Goal: Transaction & Acquisition: Purchase product/service

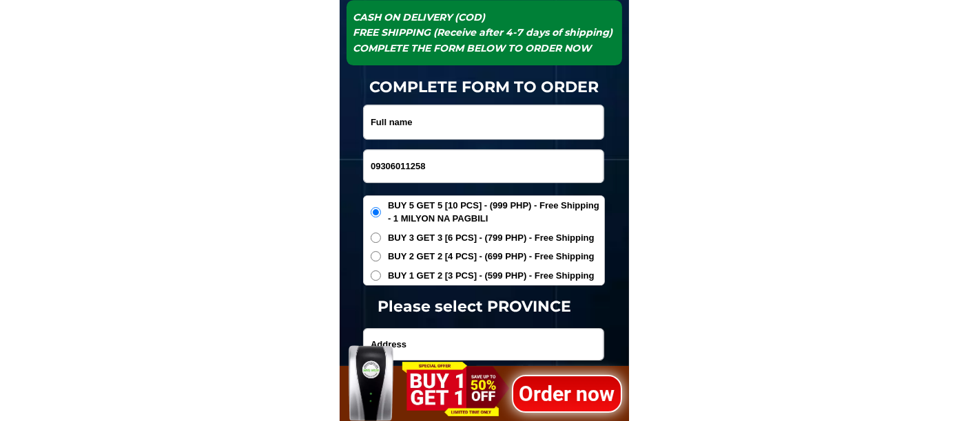
type input "09306011258"
paste input "[PERSON_NAME]"
click at [433, 129] on input "[PERSON_NAME]" at bounding box center [484, 122] width 240 height 34
type input "[PERSON_NAME]"
click at [415, 273] on span "BUY 1 GET 2 [3 PCS] - (599 PHP) - Free Shipping" at bounding box center [491, 276] width 207 height 14
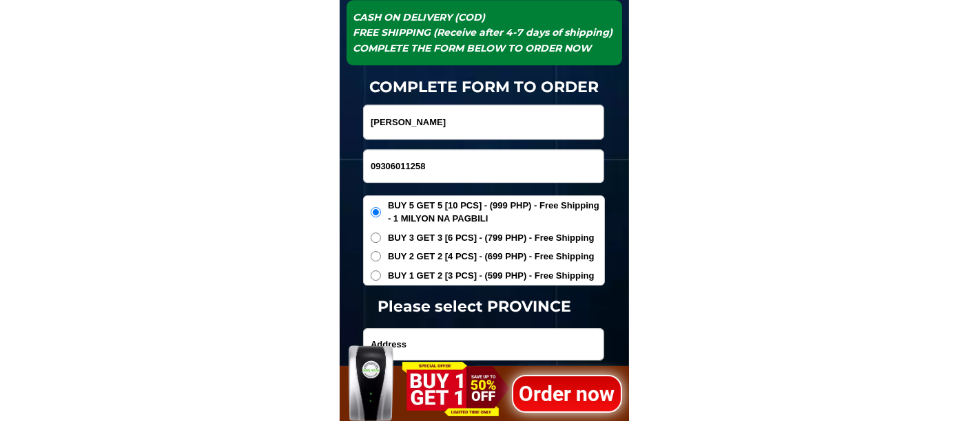
click at [381, 273] on input "BUY 1 GET 2 [3 PCS] - (599 PHP) - Free Shipping" at bounding box center [376, 276] width 10 height 10
radio input "true"
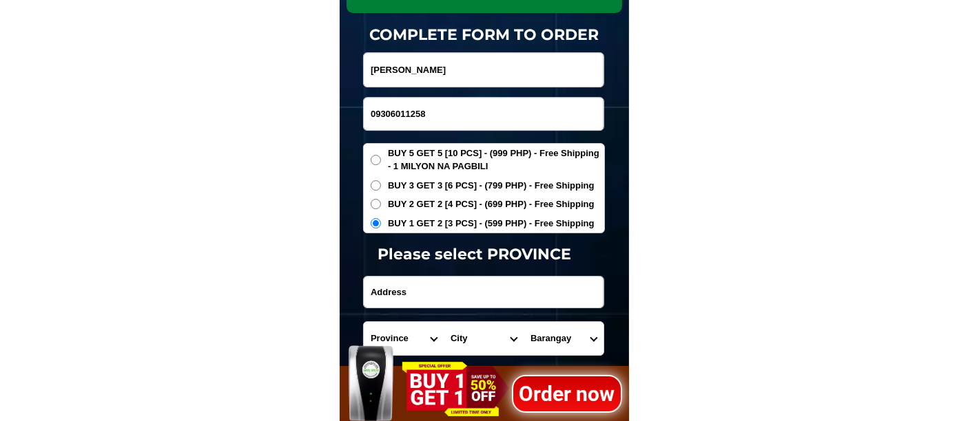
scroll to position [4619, 0]
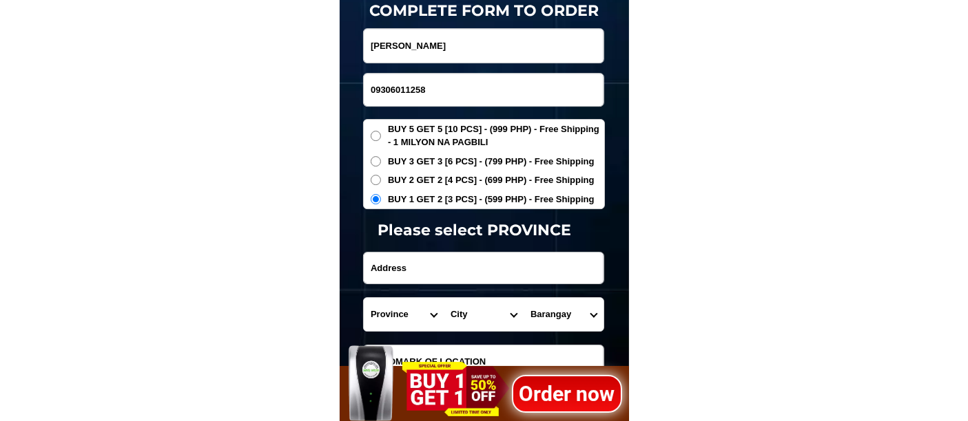
click at [437, 272] on input "Input address" at bounding box center [484, 268] width 240 height 31
paste input "purok [STREET_ADDRESS][PERSON_NAME][PERSON_NAME] tarlac"
type input "purok [STREET_ADDRESS][PERSON_NAME][PERSON_NAME] tarlac"
click at [398, 313] on select "Province [GEOGRAPHIC_DATA] [GEOGRAPHIC_DATA] [GEOGRAPHIC_DATA] [GEOGRAPHIC_DATA…" at bounding box center [404, 314] width 80 height 33
select select "63_225"
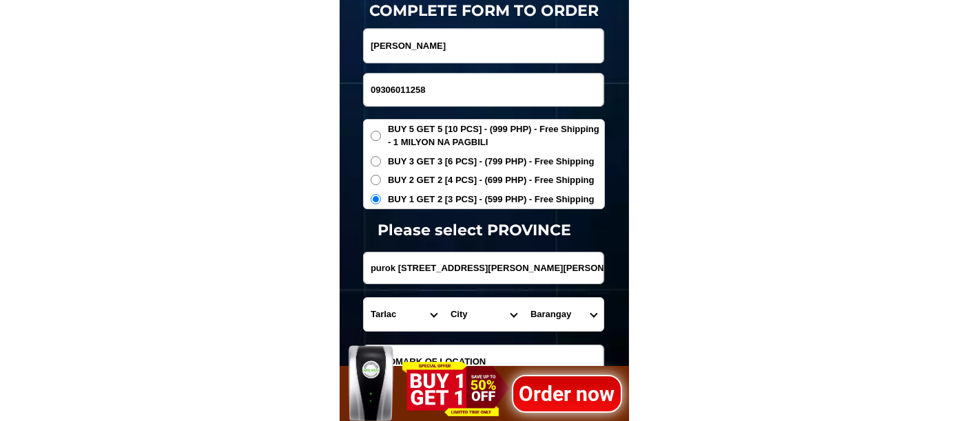
click at [364, 298] on select "Province [GEOGRAPHIC_DATA] [GEOGRAPHIC_DATA] [GEOGRAPHIC_DATA] [GEOGRAPHIC_DATA…" at bounding box center [404, 314] width 80 height 33
click at [443, 320] on select "City Anao Bamban Camiling Capas Gerona Mayantoc [PERSON_NAME] Paniqui [PERSON_N…" at bounding box center [483, 314] width 80 height 33
select select "63_2258774"
click at [443, 298] on select "City Anao Bamban Camiling Capas Gerona Mayantoc [PERSON_NAME] Paniqui [PERSON_N…" at bounding box center [483, 314] width 80 height 33
click at [551, 313] on select "Barangay Baldios Botbotones Caanamongan Cabaruan Cabugbugan Caduldulaoan [GEOGR…" at bounding box center [563, 314] width 80 height 33
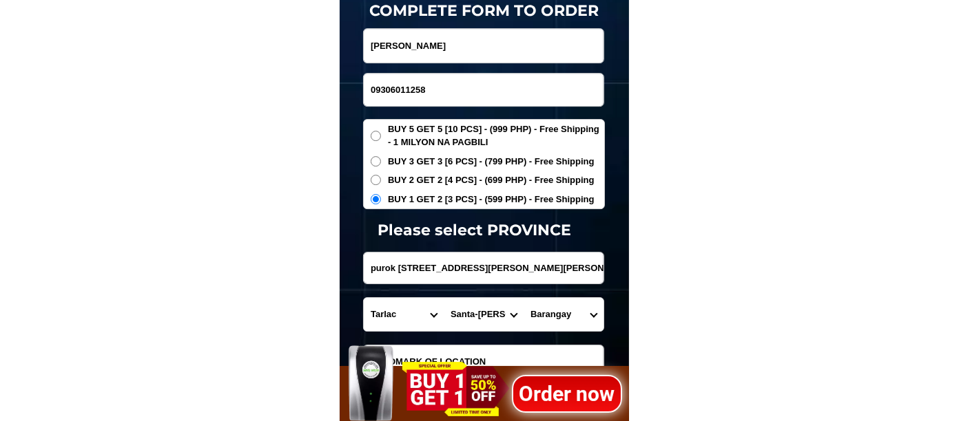
select select "63_22587742399"
click at [523, 298] on select "Barangay Baldios Botbotones Caanamongan Cabaruan Cabugbugan Caduldulaoan [GEOGR…" at bounding box center [563, 314] width 80 height 33
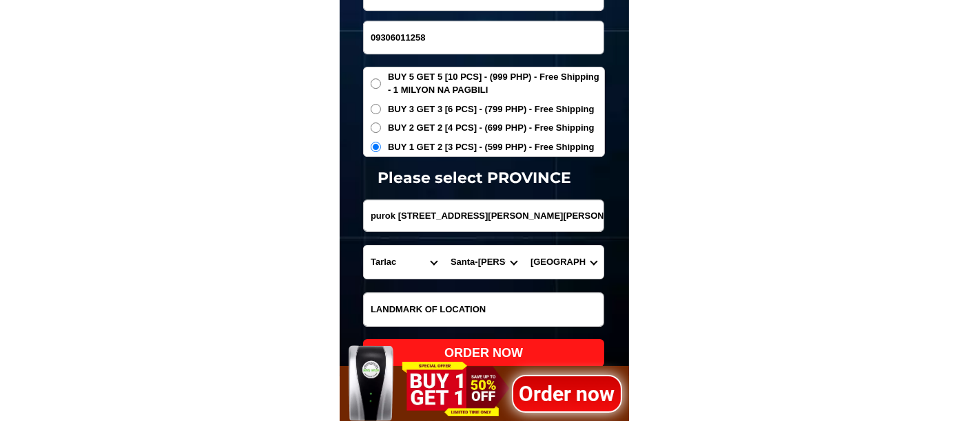
scroll to position [4695, 0]
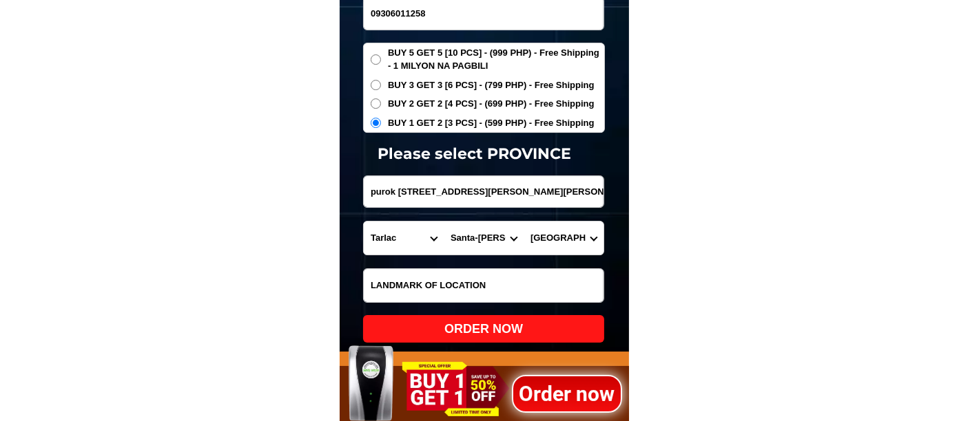
click at [468, 331] on div "ORDER NOW" at bounding box center [483, 329] width 241 height 19
type input "[PERSON_NAME]"
type input "purok [STREET_ADDRESS][PERSON_NAME][PERSON_NAME] tarlac"
radio input "true"
